Goal: Information Seeking & Learning: Learn about a topic

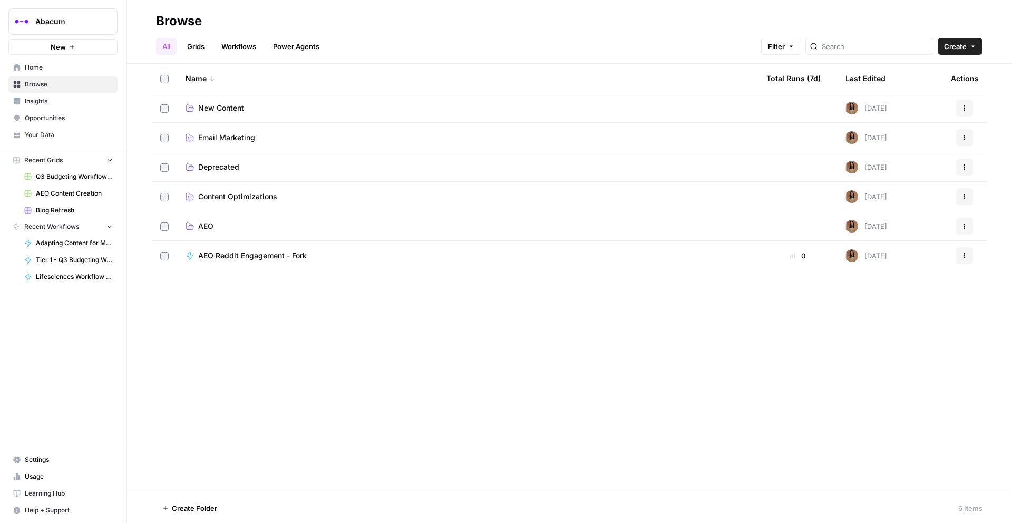
click at [44, 100] on span "Insights" at bounding box center [69, 100] width 88 height 9
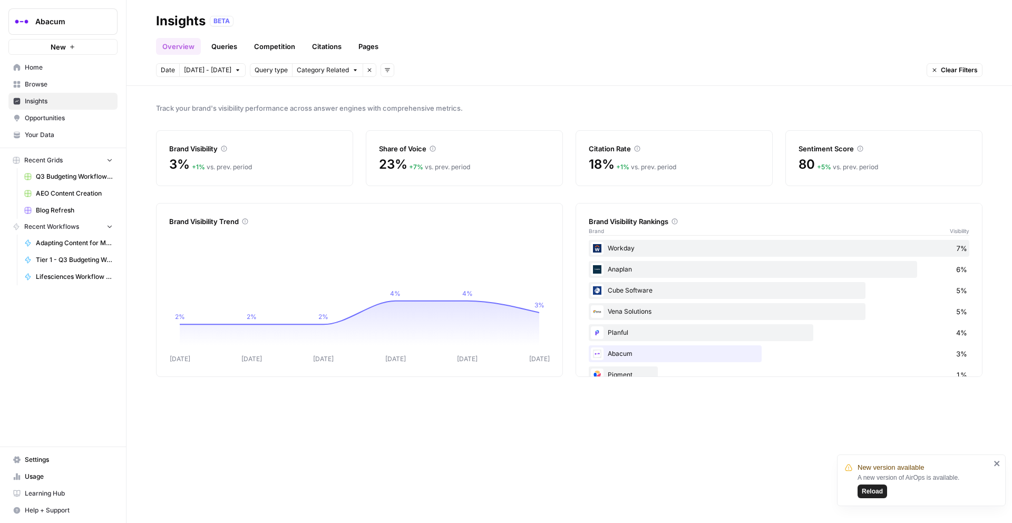
click at [998, 465] on icon "close" at bounding box center [997, 463] width 5 height 5
click at [309, 70] on span "Category Related" at bounding box center [323, 69] width 52 height 9
click at [384, 70] on icon "button" at bounding box center [387, 70] width 6 height 6
click at [394, 90] on span "Topic" at bounding box center [396, 93] width 27 height 11
click at [385, 70] on span "Topic" at bounding box center [393, 69] width 16 height 9
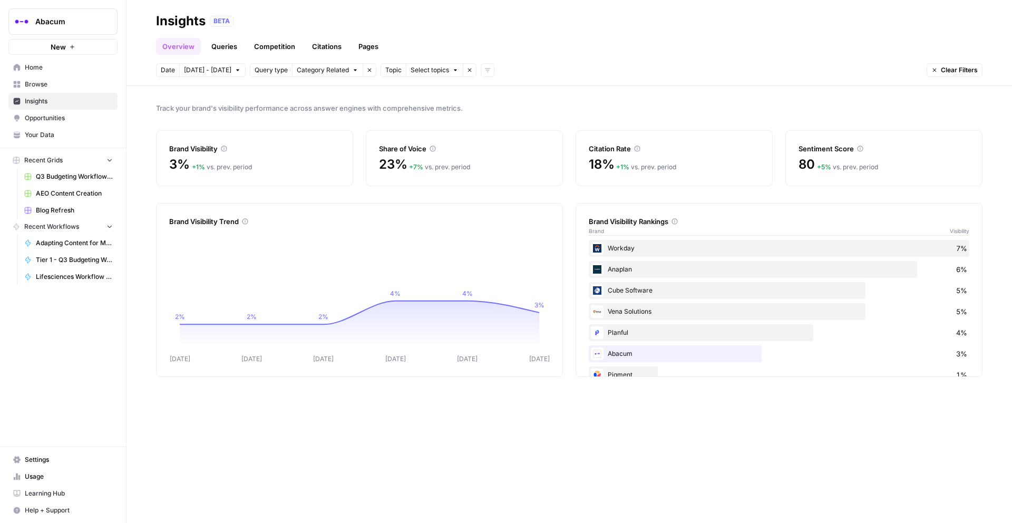
click at [468, 70] on icon "button" at bounding box center [470, 71] width 4 height 4
click at [384, 72] on button "Add filters" at bounding box center [388, 70] width 14 height 14
click at [397, 111] on span "Platform" at bounding box center [396, 108] width 27 height 11
click at [456, 68] on span "Select platform" at bounding box center [443, 69] width 46 height 9
click at [447, 109] on span "ChatGPT" at bounding box center [455, 108] width 53 height 11
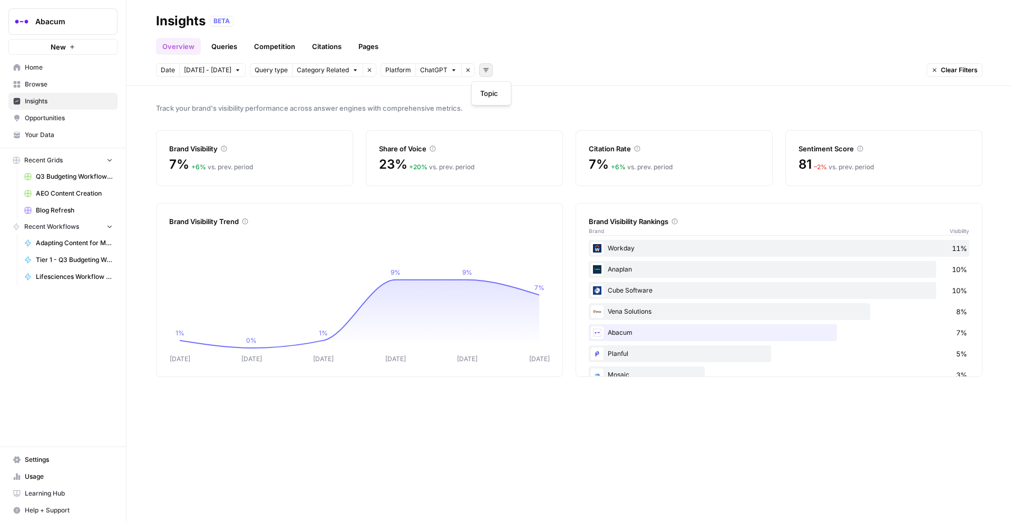
click at [483, 70] on icon "button" at bounding box center [486, 70] width 6 height 6
click at [546, 45] on div "Overview Queries Competition Citations Pages" at bounding box center [569, 42] width 827 height 25
click at [204, 69] on span "[DATE] - [DATE]" at bounding box center [207, 69] width 47 height 9
click at [246, 137] on div "1" at bounding box center [246, 138] width 14 height 14
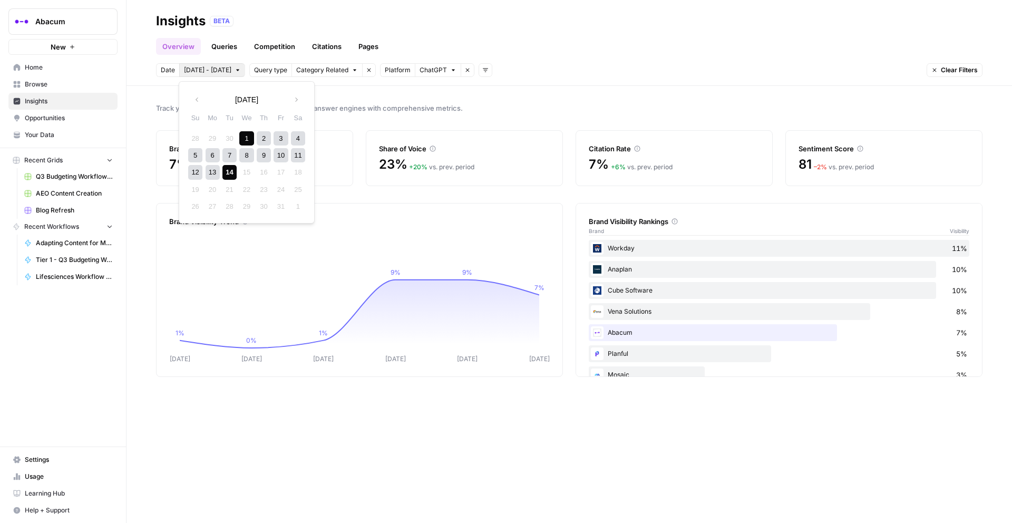
click at [230, 172] on div "14" at bounding box center [230, 172] width 14 height 14
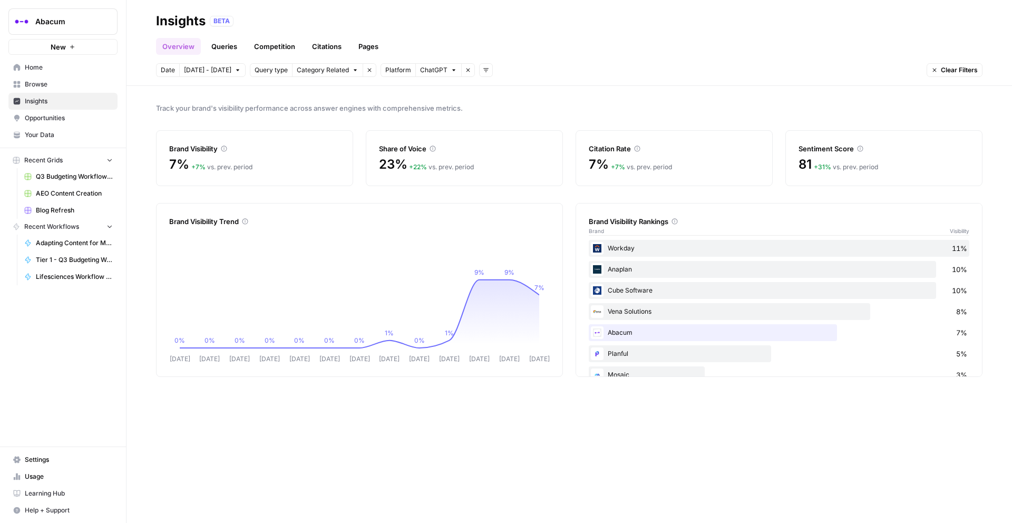
click at [320, 72] on span "Category Related" at bounding box center [323, 69] width 52 height 9
click at [623, 55] on header "Insights BETA Overview Queries Competition Citations Pages Date [DATE] - [DATE]…" at bounding box center [570, 43] width 886 height 86
click at [228, 42] on link "Queries" at bounding box center [224, 46] width 38 height 17
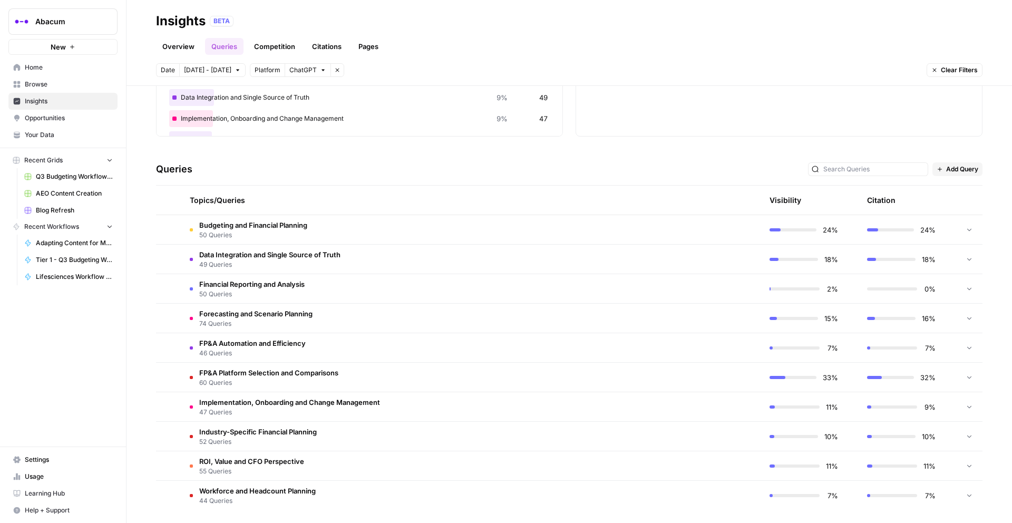
scroll to position [151, 0]
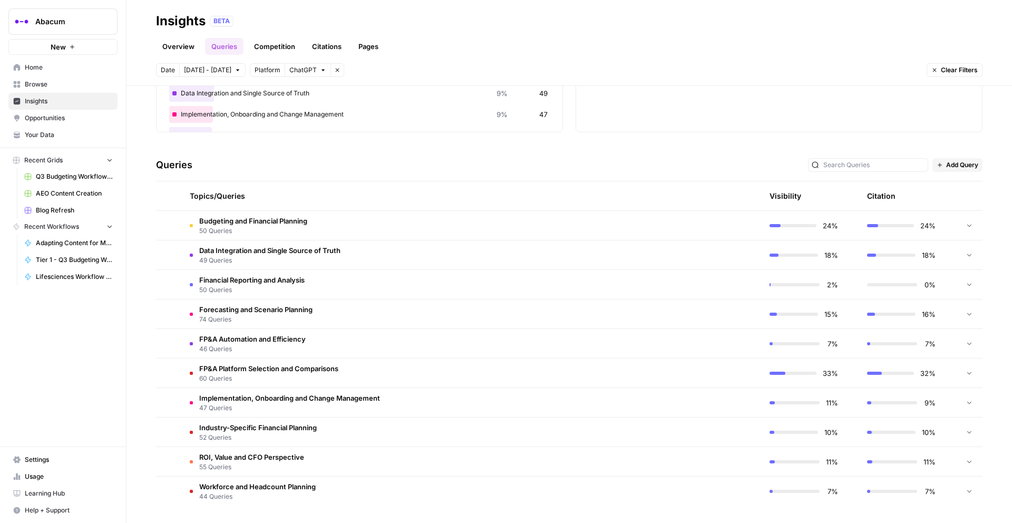
click at [404, 375] on td "FP&A Platform Selection and Comparisons 60 Queries" at bounding box center [421, 373] width 480 height 29
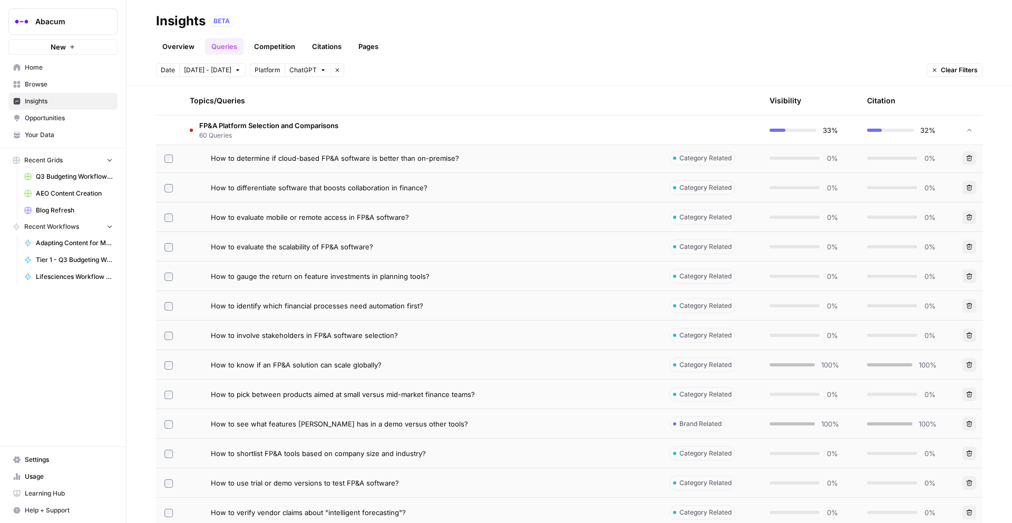
scroll to position [1104, 0]
